Goal: Information Seeking & Learning: Understand process/instructions

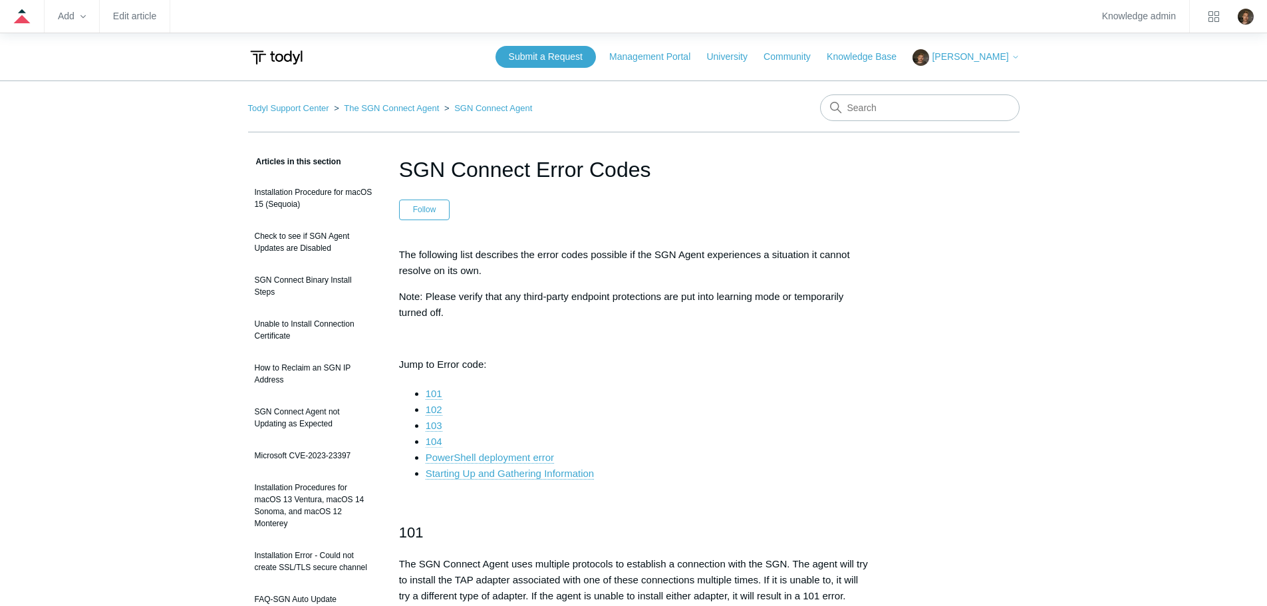
click at [436, 441] on link "104" at bounding box center [434, 442] width 17 height 12
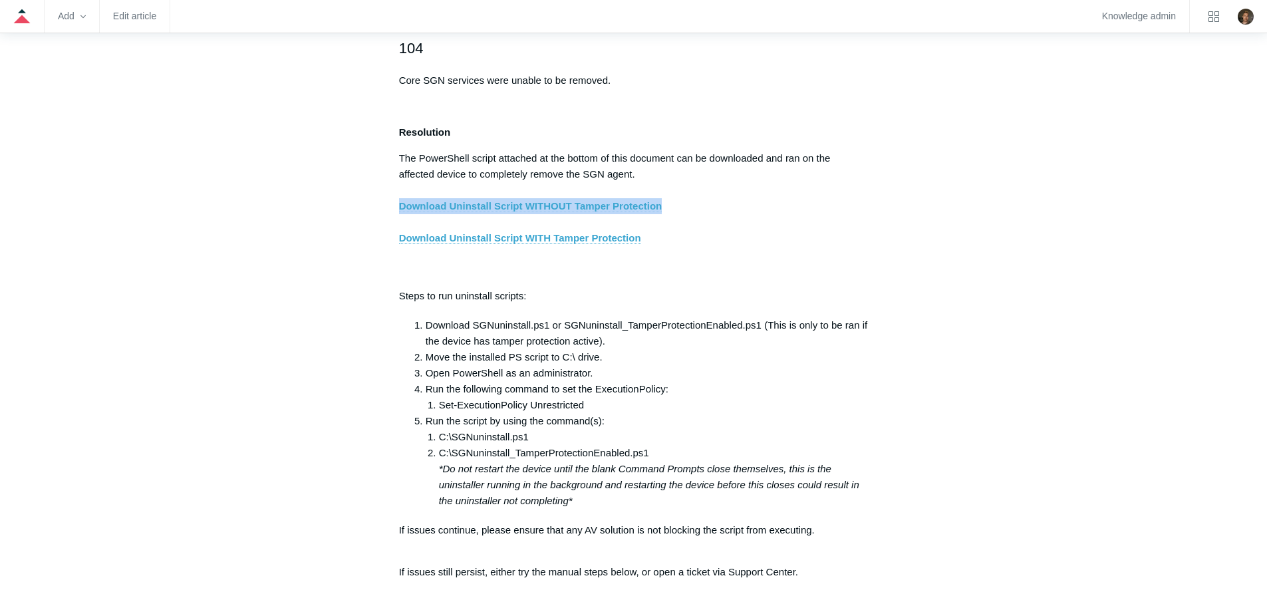
drag, startPoint x: 677, startPoint y: 215, endPoint x: 393, endPoint y: 211, distance: 284.0
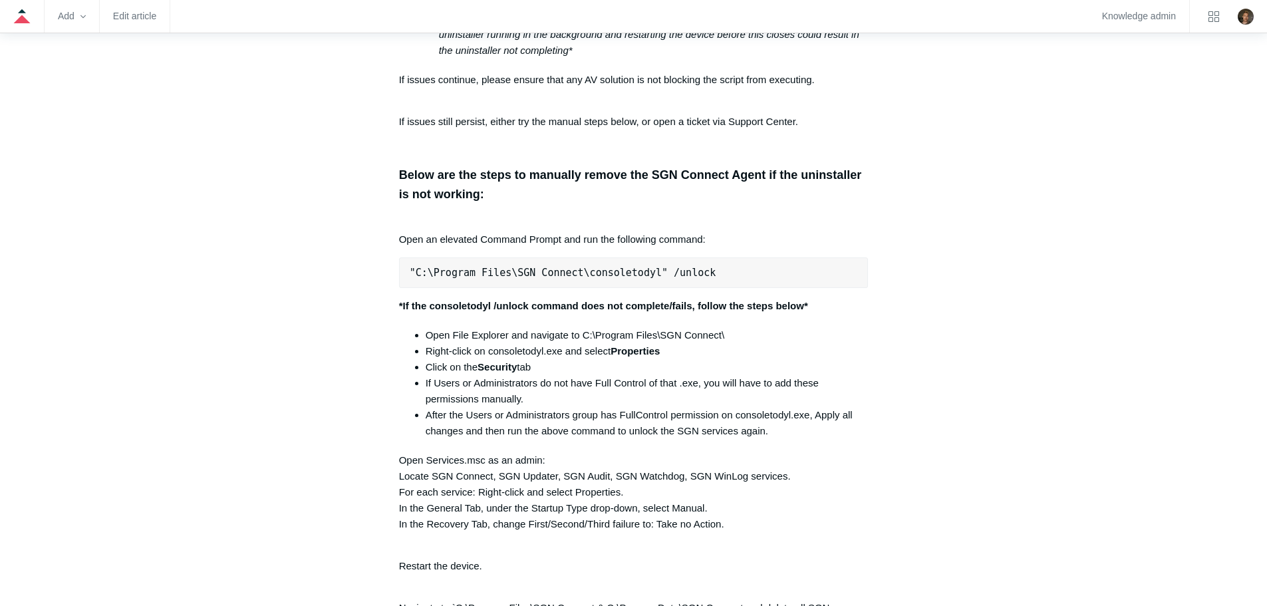
scroll to position [2664, 0]
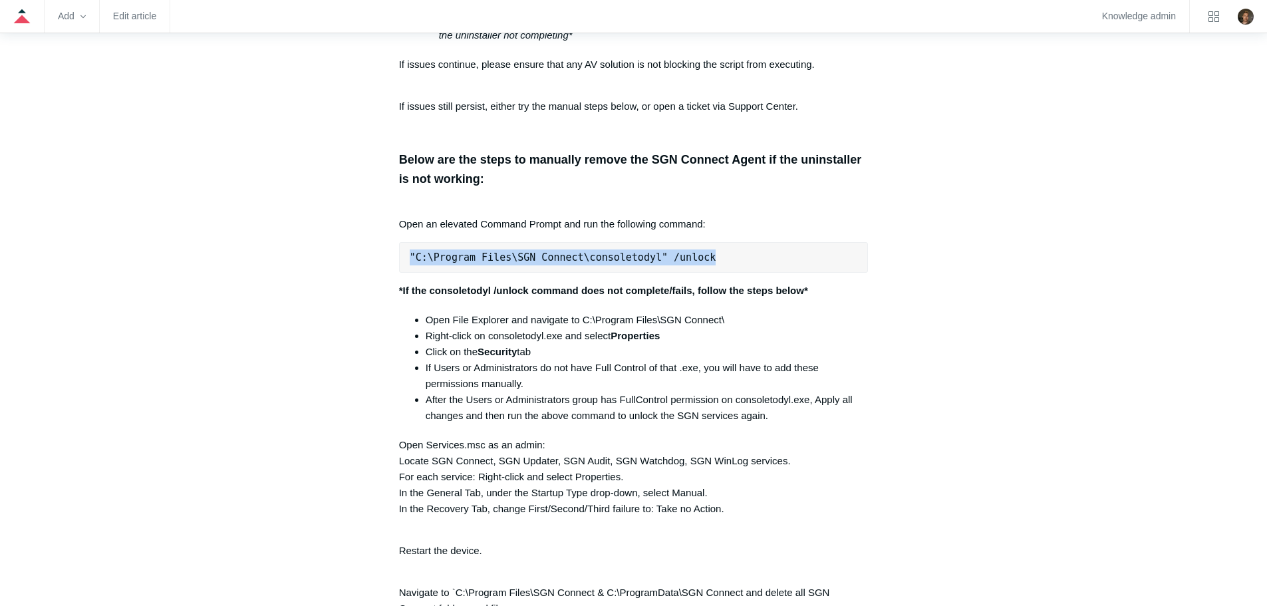
drag, startPoint x: 734, startPoint y: 268, endPoint x: 392, endPoint y: 263, distance: 341.2
click at [392, 263] on article "SGN Connect Error Codes Follow Not yet followed by anyone The following list de…" at bounding box center [633, 337] width 509 height 5694
copy pre ""C:\Program Files\SGN Connect\consoletodyl" /unlock"
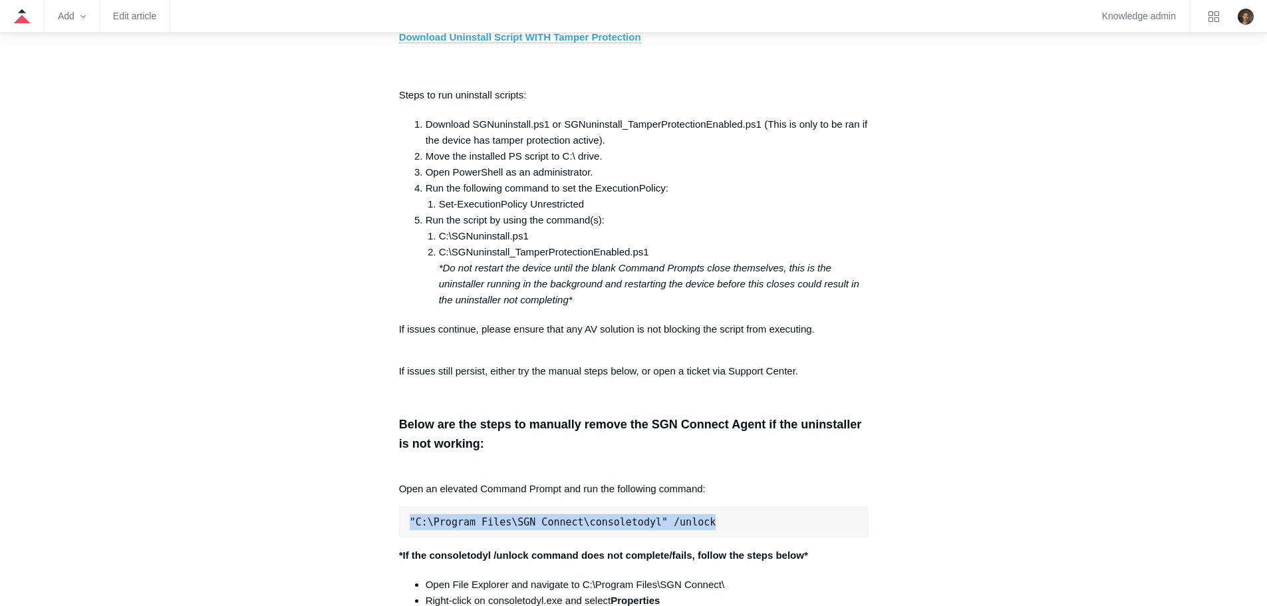
scroll to position [2397, 0]
click at [708, 536] on pre ""C:\Program Files\SGN Connect\consoletodyl" /unlock" at bounding box center [634, 523] width 470 height 31
drag, startPoint x: 761, startPoint y: 536, endPoint x: 404, endPoint y: 528, distance: 356.6
click at [404, 528] on pre ""C:\Program Files\SGN Connect\consoletodyl" /unlock" at bounding box center [634, 523] width 470 height 31
copy pre ""C:\Program Files\SGN Connect\consoletodyl" /unlock"
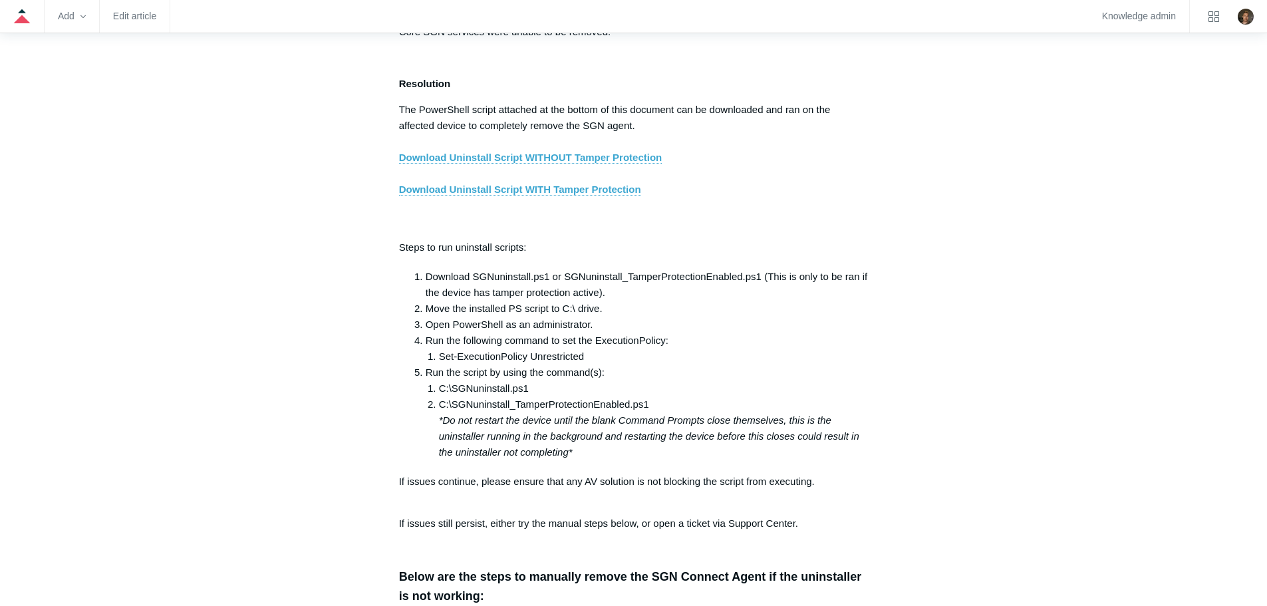
scroll to position [2264, 0]
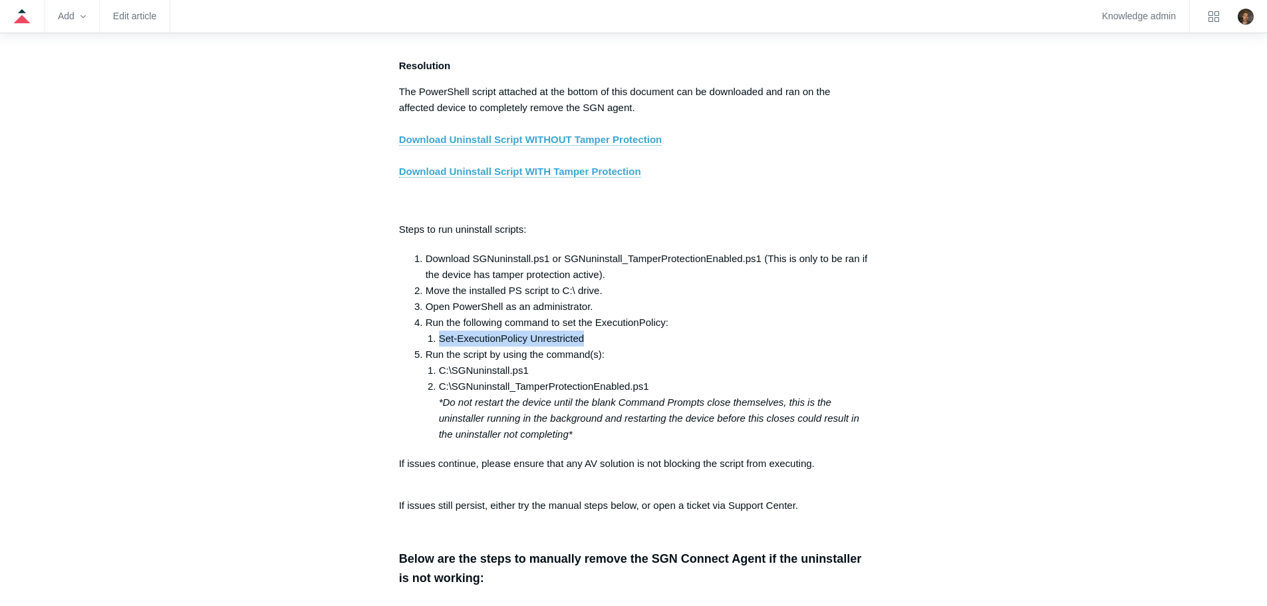
drag, startPoint x: 597, startPoint y: 346, endPoint x: 440, endPoint y: 346, distance: 157.0
click at [440, 346] on li "Set-ExecutionPolicy Unrestricted" at bounding box center [654, 339] width 430 height 16
click at [577, 346] on li "Set-ExecutionPolicy Unrestricted" at bounding box center [654, 339] width 430 height 16
drag, startPoint x: 582, startPoint y: 348, endPoint x: 436, endPoint y: 345, distance: 146.3
click at [439, 345] on li "Set-ExecutionPolicy Unrestricted" at bounding box center [654, 339] width 430 height 16
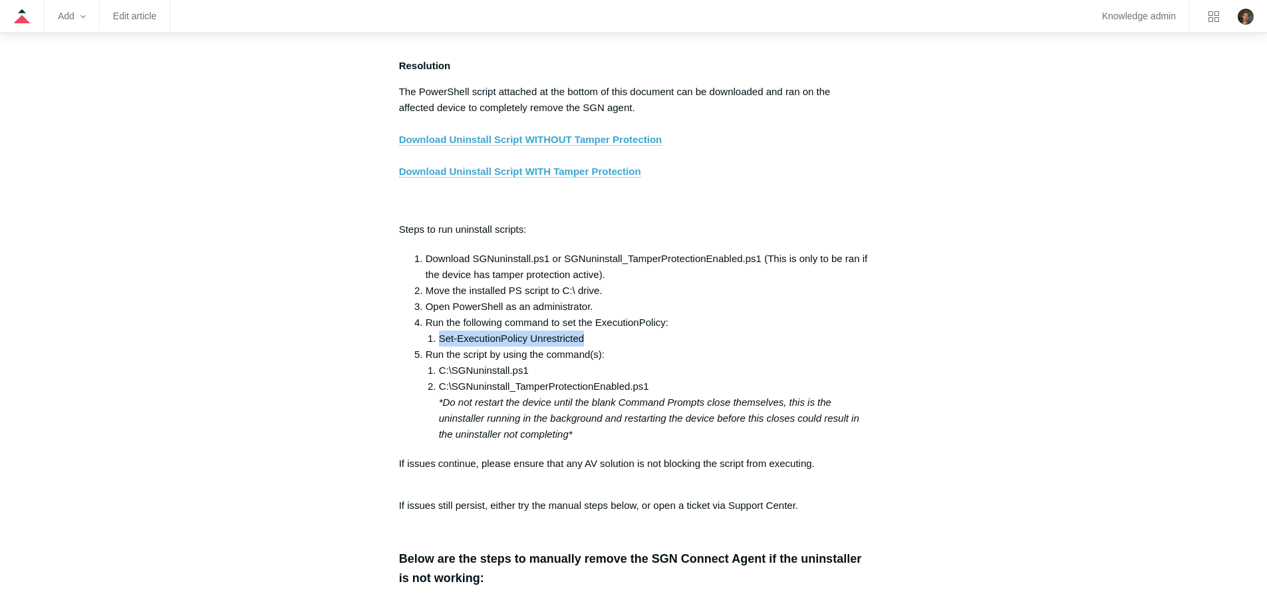
copy li "Set-ExecutionPolicy Unrestricted"
drag, startPoint x: 540, startPoint y: 381, endPoint x: 440, endPoint y: 380, distance: 99.8
click at [440, 378] on li "C:\SGNuninstall.ps1" at bounding box center [654, 370] width 430 height 16
copy li "C:\SGNuninstall.ps1"
click at [523, 373] on li "C:\SGNuninstall.ps1" at bounding box center [654, 370] width 430 height 16
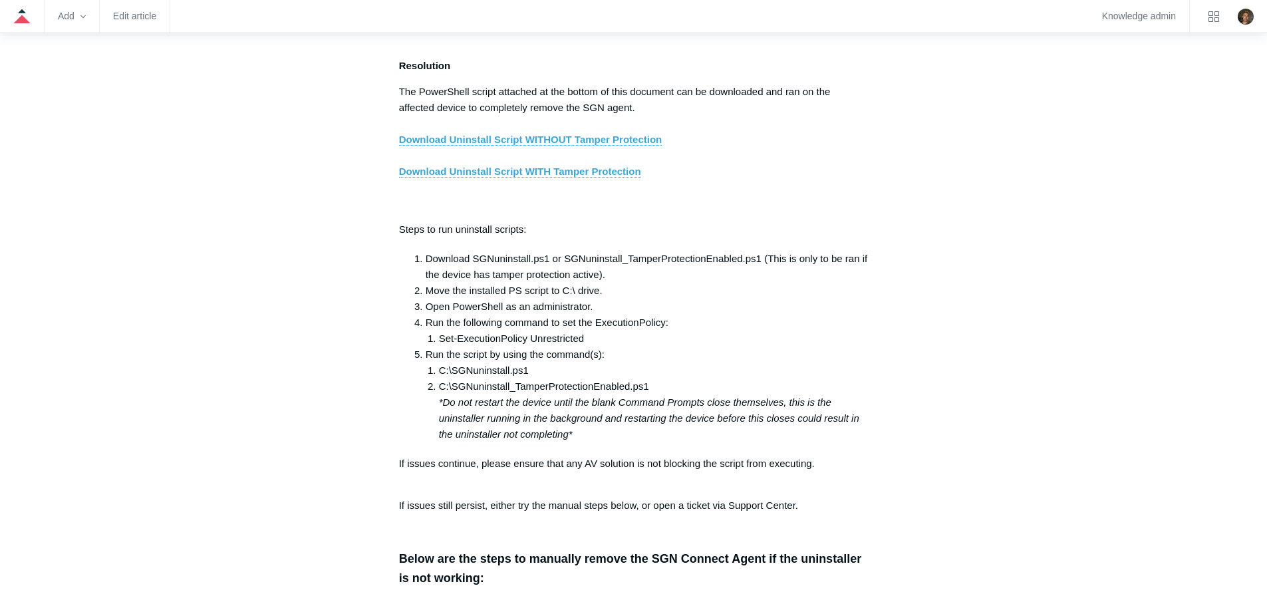
click at [540, 378] on li "C:\SGNuninstall.ps1" at bounding box center [654, 370] width 430 height 16
drag, startPoint x: 549, startPoint y: 380, endPoint x: 454, endPoint y: 382, distance: 95.1
click at [454, 378] on li "C:\SGNuninstall.ps1" at bounding box center [654, 370] width 430 height 16
copy li "SGNuninstall.ps1"
click at [551, 378] on li "C:\SGNuninstall.ps1" at bounding box center [654, 370] width 430 height 16
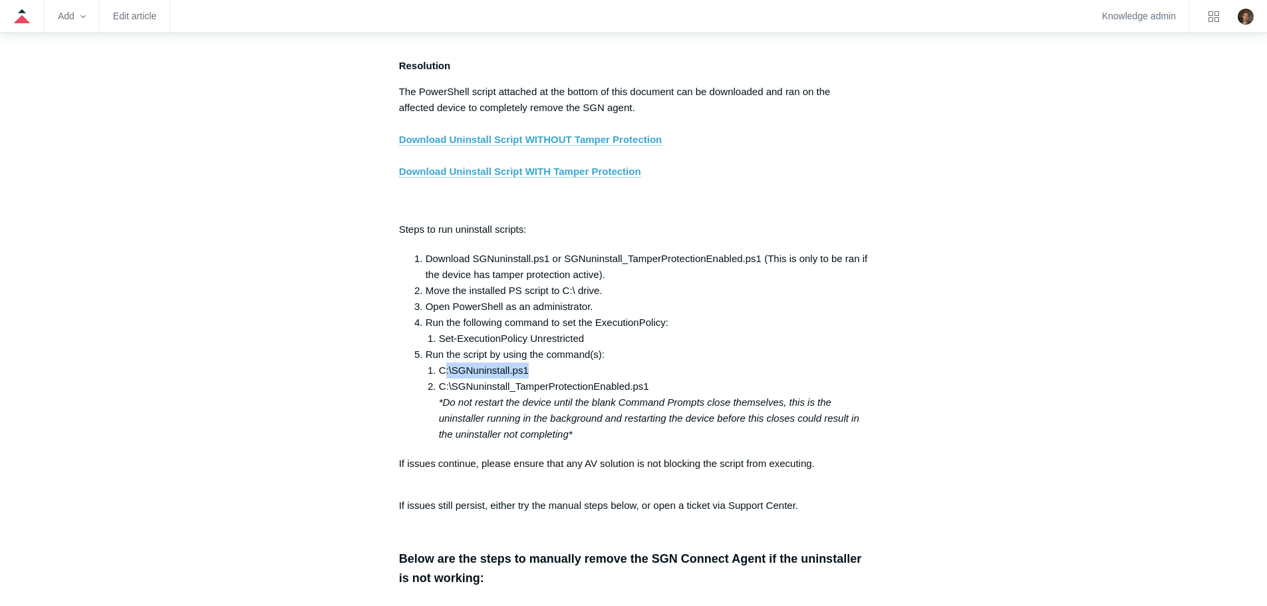
drag, startPoint x: 574, startPoint y: 382, endPoint x: 443, endPoint y: 381, distance: 131.0
click at [443, 378] on li "C:\SGNuninstall.ps1" at bounding box center [654, 370] width 430 height 16
copy li ":\SGNuninstall.ps1"
drag, startPoint x: 441, startPoint y: 380, endPoint x: 537, endPoint y: 385, distance: 95.9
click at [537, 378] on li "C:\SGNuninstall.ps1" at bounding box center [654, 370] width 430 height 16
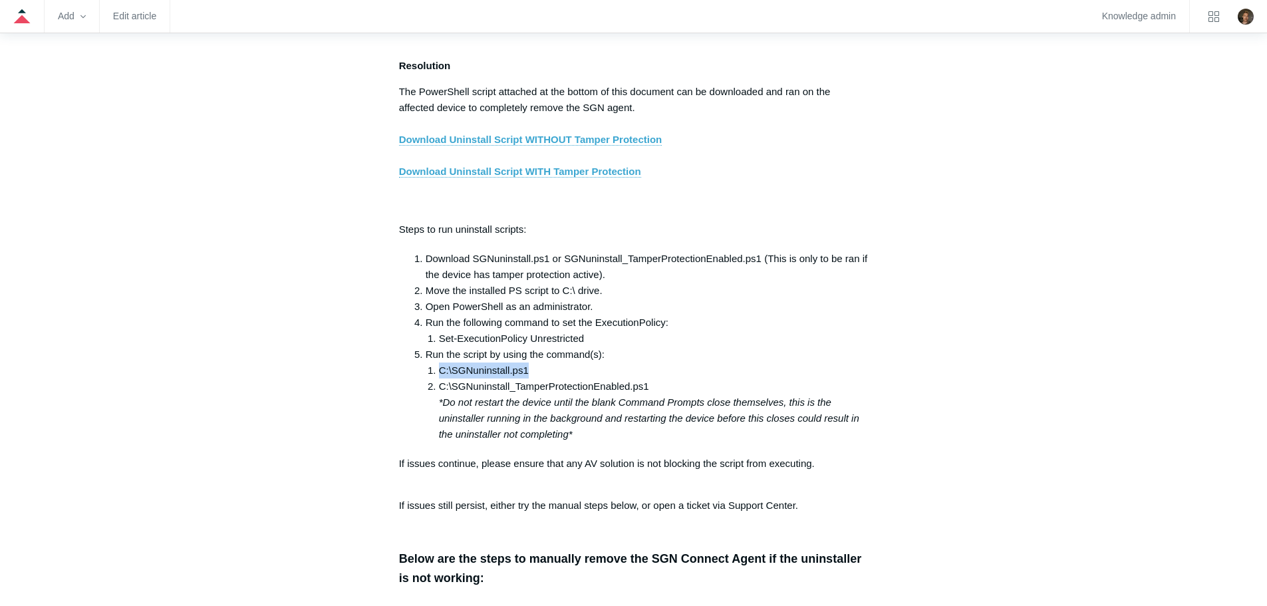
copy li "C:\SGNuninstall.ps1"
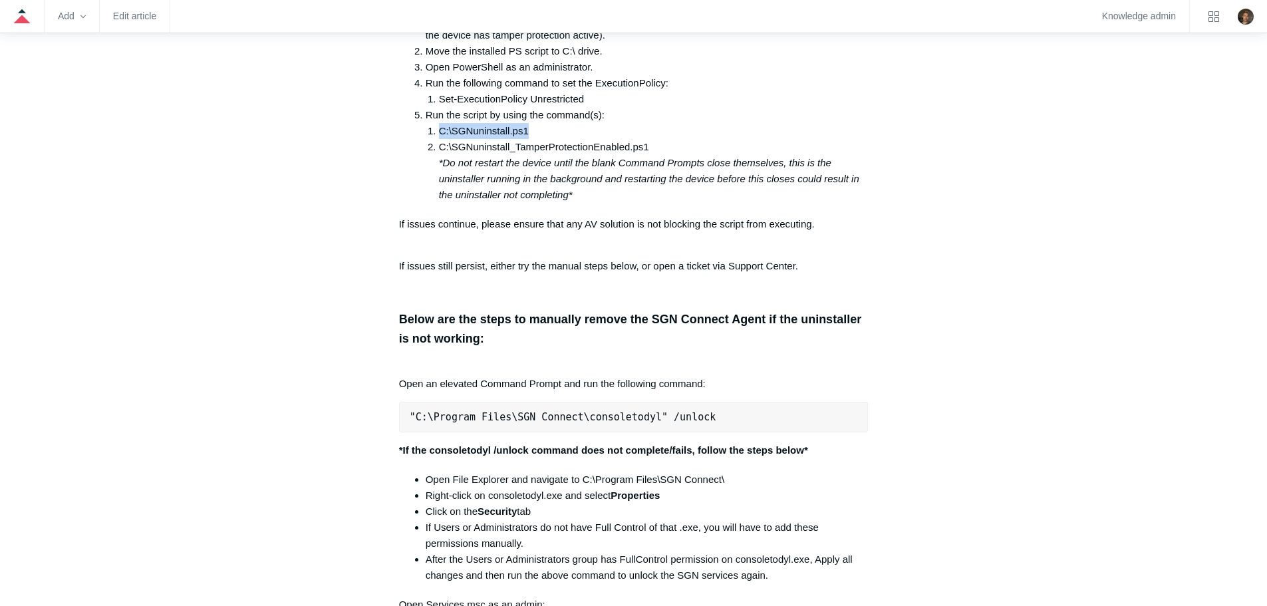
scroll to position [2530, 0]
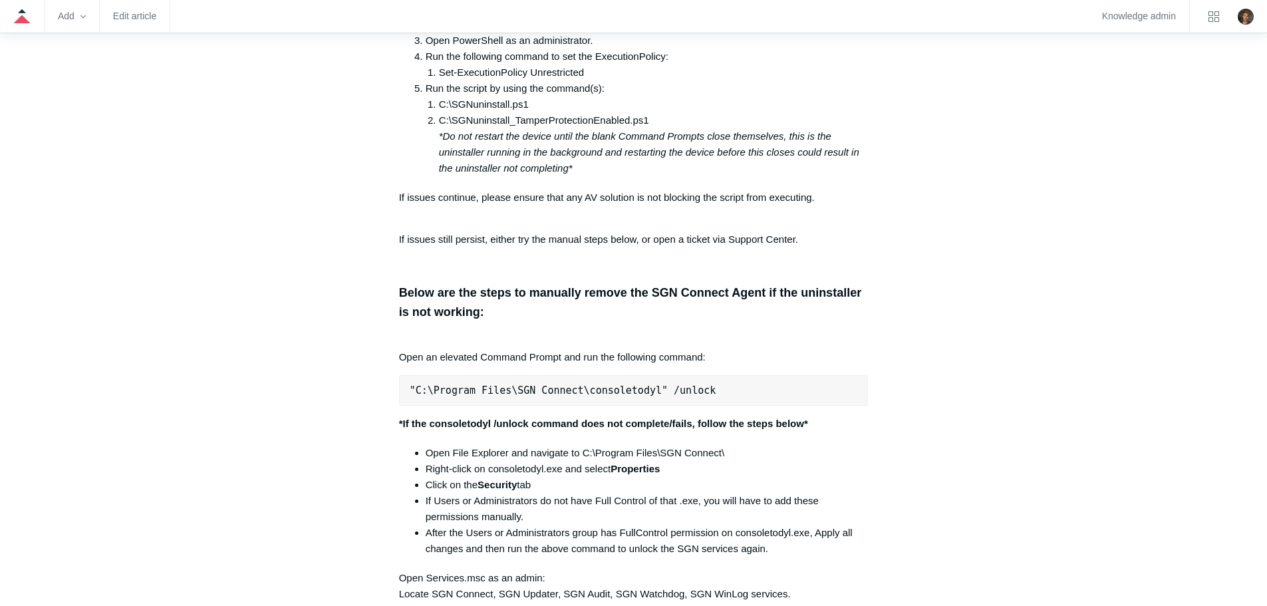
click at [705, 399] on pre ""C:\Program Files\SGN Connect\consoletodyl" /unlock" at bounding box center [634, 390] width 470 height 31
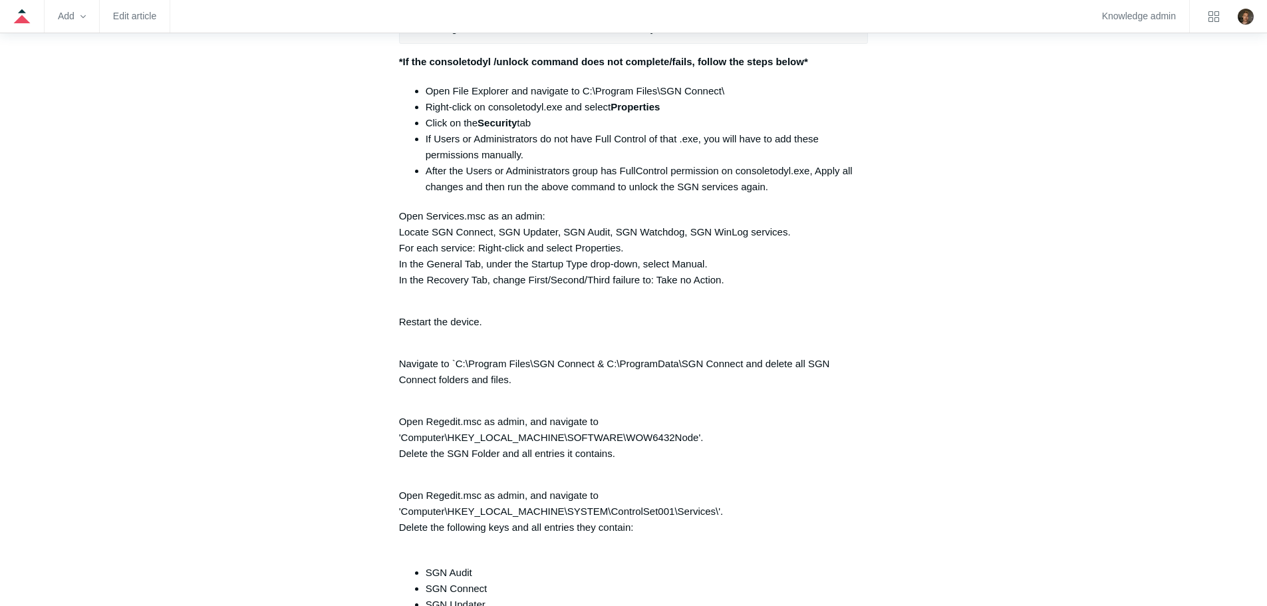
scroll to position [2930, 0]
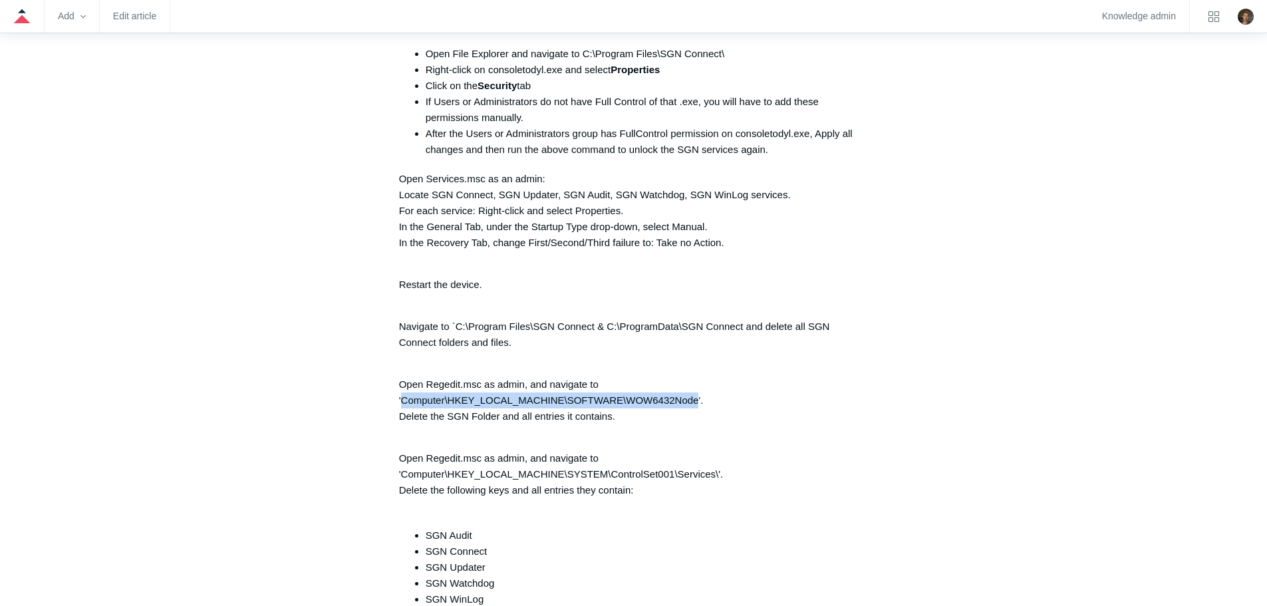
drag, startPoint x: 698, startPoint y: 409, endPoint x: 403, endPoint y: 410, distance: 294.6
click at [403, 410] on p "Open Regedit.msc as admin, and navigate to 'Computer\HKEY_LOCAL_MACHINE\SOFTWAR…" at bounding box center [634, 392] width 470 height 64
click at [691, 408] on p "Open Regedit.msc as admin, and navigate to 'Computer\HKEY_LOCAL_MACHINE\SOFTWAR…" at bounding box center [634, 392] width 470 height 64
drag, startPoint x: 402, startPoint y: 406, endPoint x: 698, endPoint y: 411, distance: 296.6
click at [698, 411] on p "Open Regedit.msc as admin, and navigate to 'Computer\HKEY_LOCAL_MACHINE\SOFTWAR…" at bounding box center [634, 392] width 470 height 64
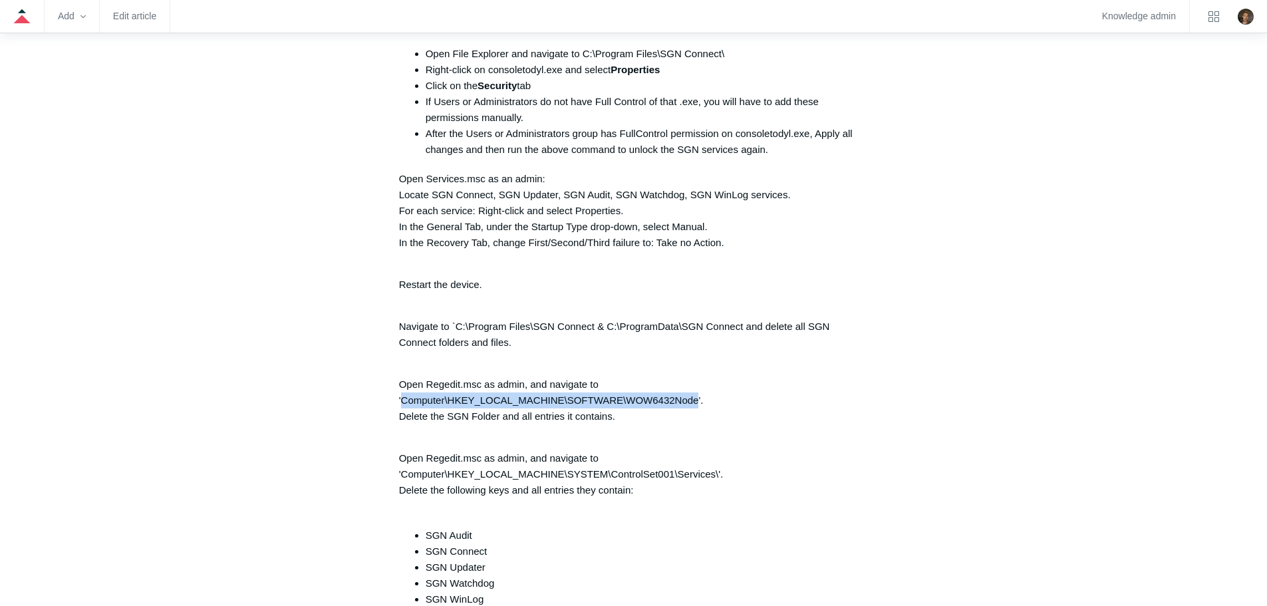
copy p "Computer\HKEY_LOCAL_MACHINE\SOFTWARE\WOW6432Node"
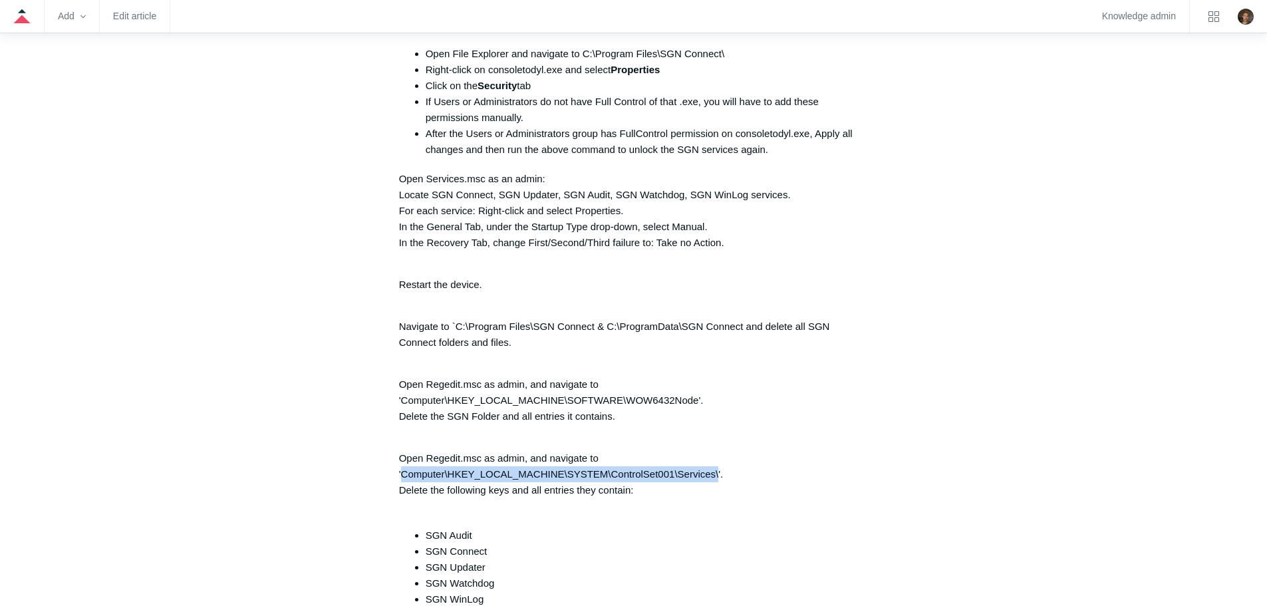
drag, startPoint x: 718, startPoint y: 485, endPoint x: 401, endPoint y: 485, distance: 316.6
click at [401, 485] on p "Open Regedit.msc as admin, and navigate to 'Computer\HKEY_LOCAL_MACHINE\SYSTEM\…" at bounding box center [634, 474] width 470 height 80
copy p "Computer\HKEY_LOCAL_MACHINE\SYSTEM\ControlSet001\Services\"
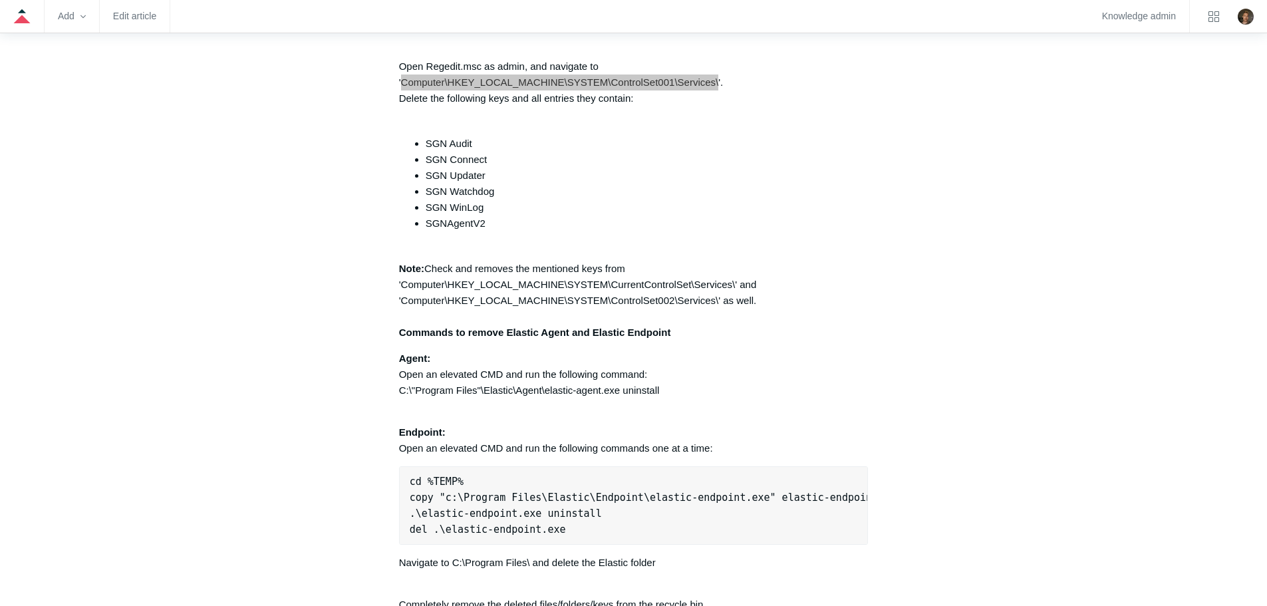
scroll to position [3329, 0]
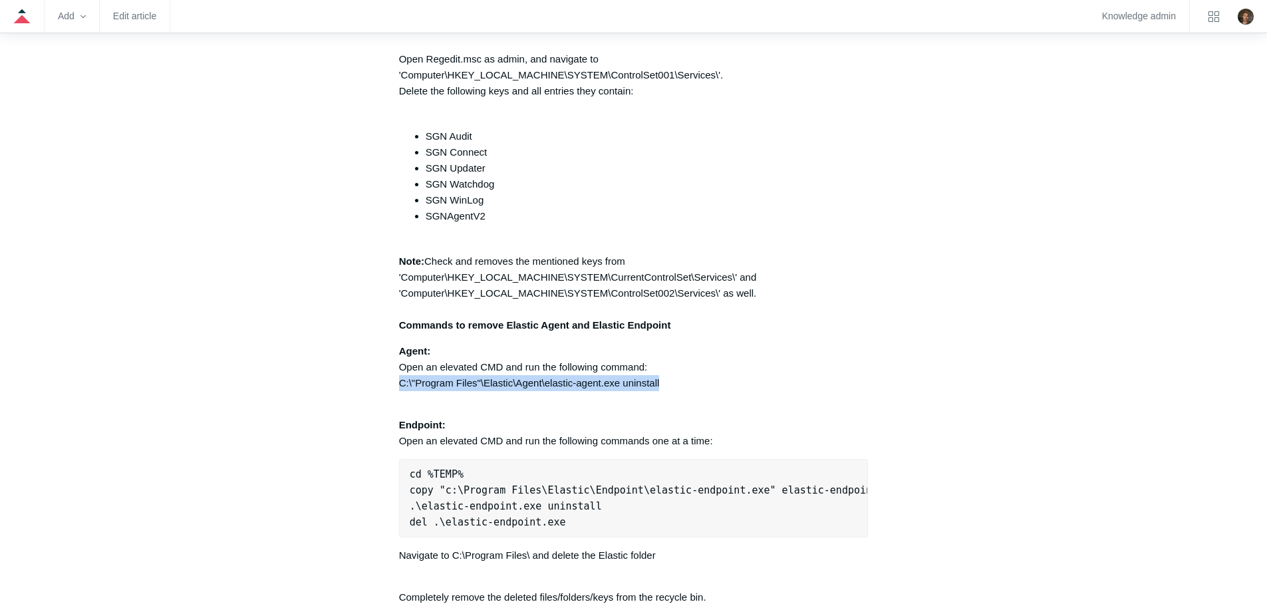
drag, startPoint x: 666, startPoint y: 394, endPoint x: 394, endPoint y: 394, distance: 272.0
copy p "C:\"Program Files"\Elastic\Agent\elastic-agent.exe uninstall"
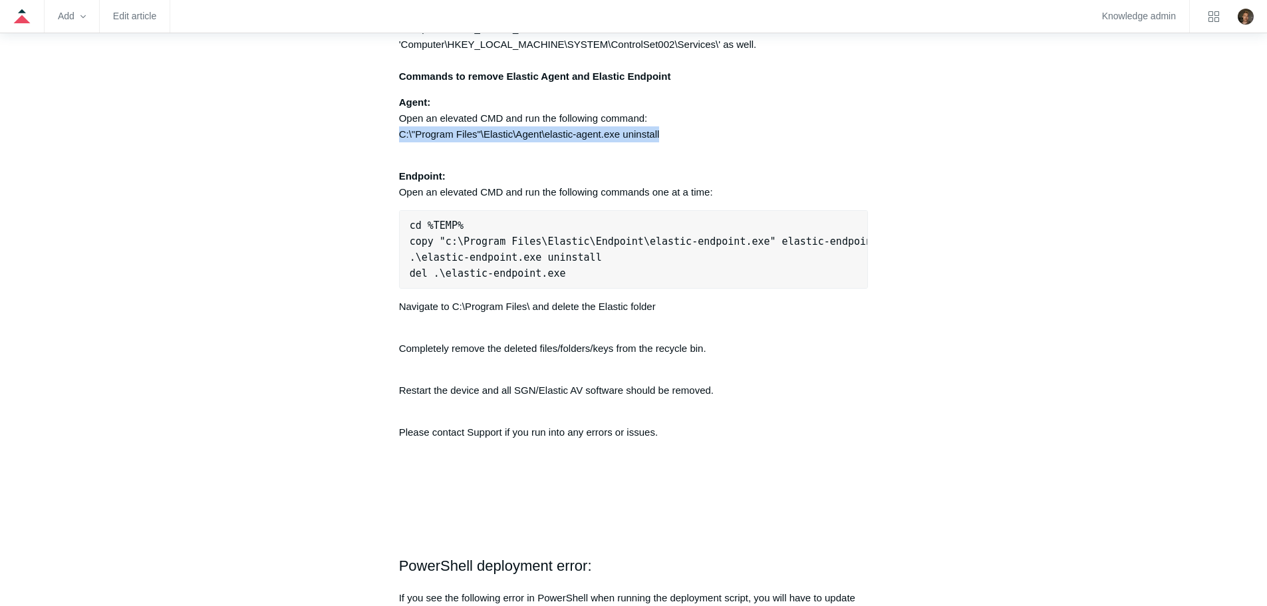
scroll to position [3595, 0]
